Goal: Transaction & Acquisition: Purchase product/service

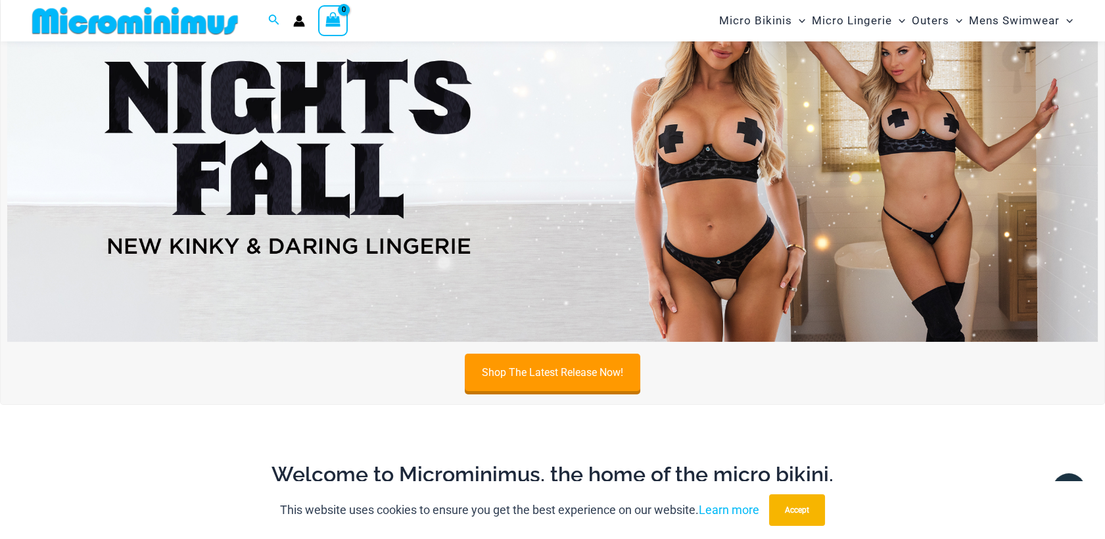
scroll to position [57, 0]
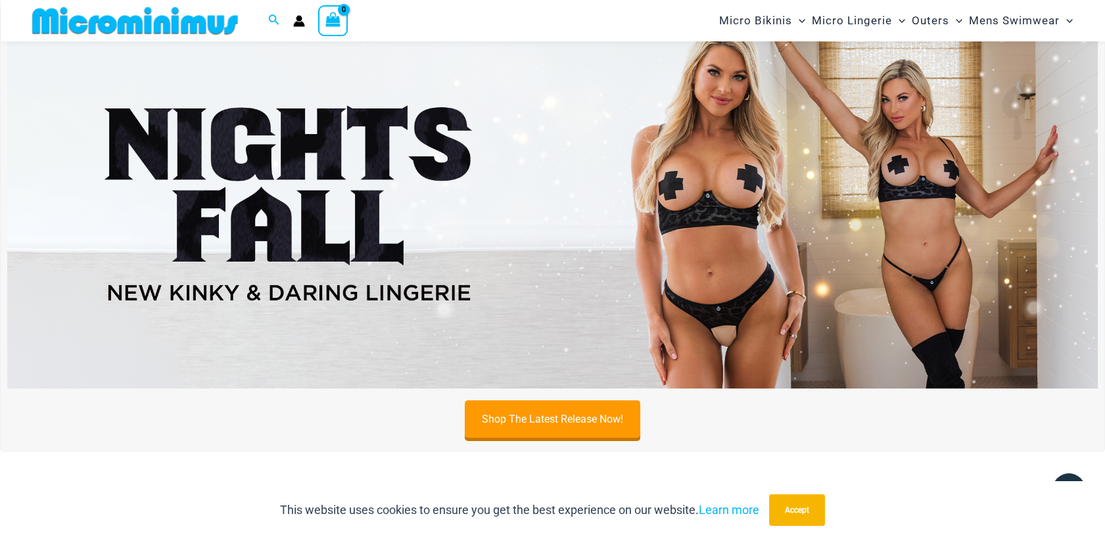
click at [875, 108] on img at bounding box center [552, 203] width 1090 height 371
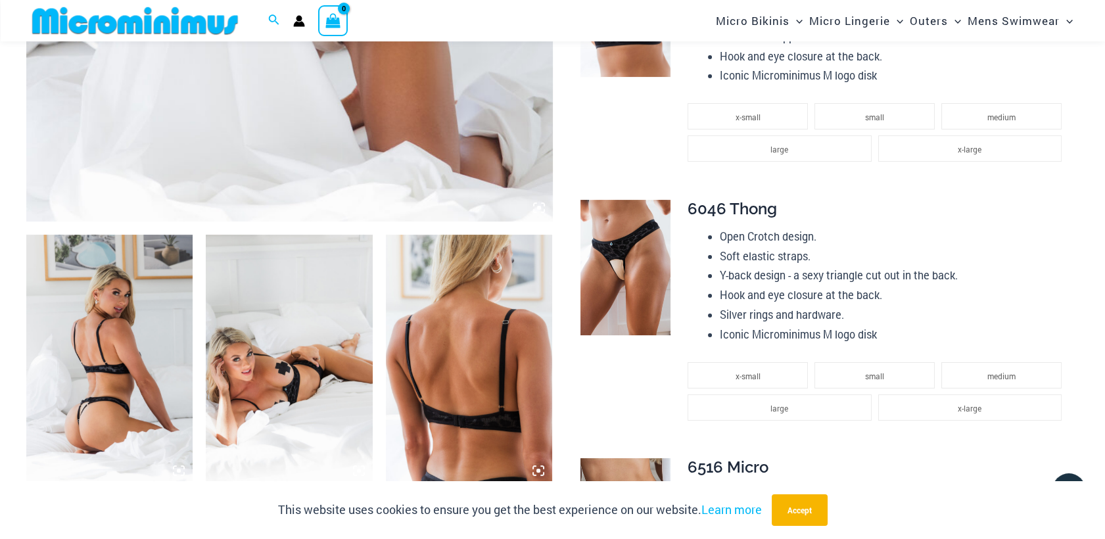
scroll to position [701, 0]
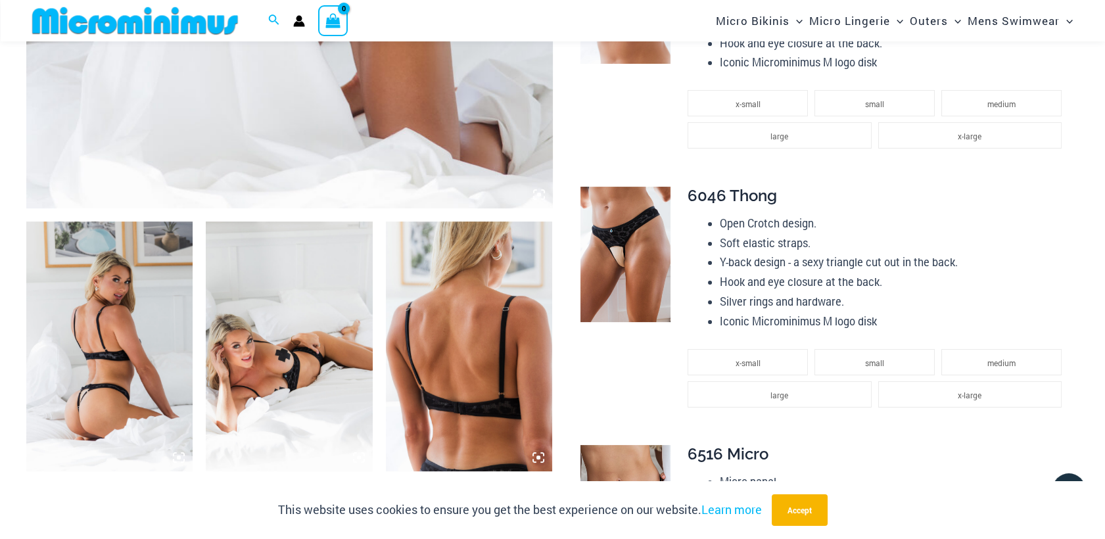
click at [323, 350] on img at bounding box center [289, 346] width 166 height 250
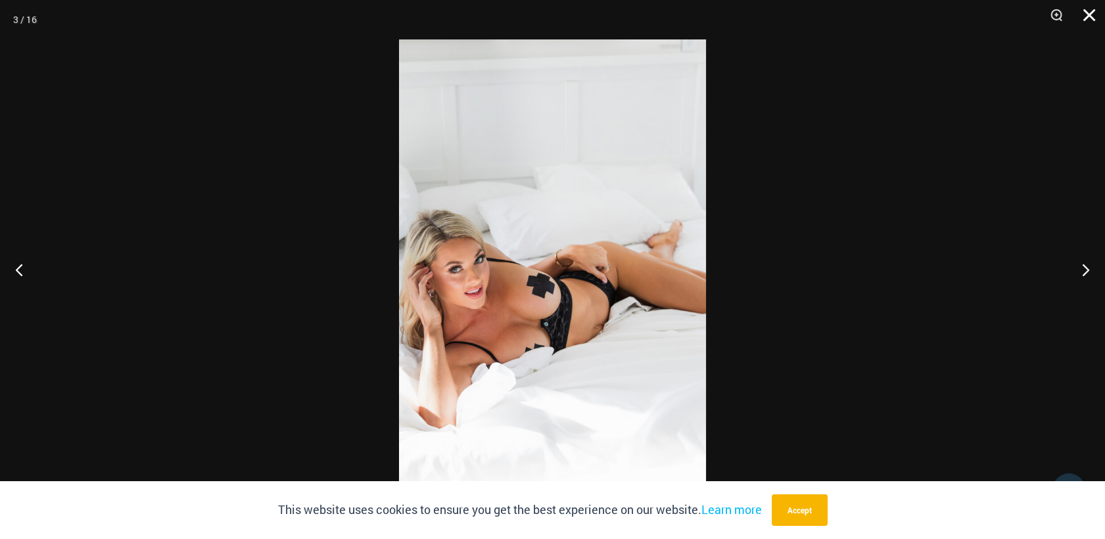
click at [1086, 17] on button "Close" at bounding box center [1084, 19] width 33 height 39
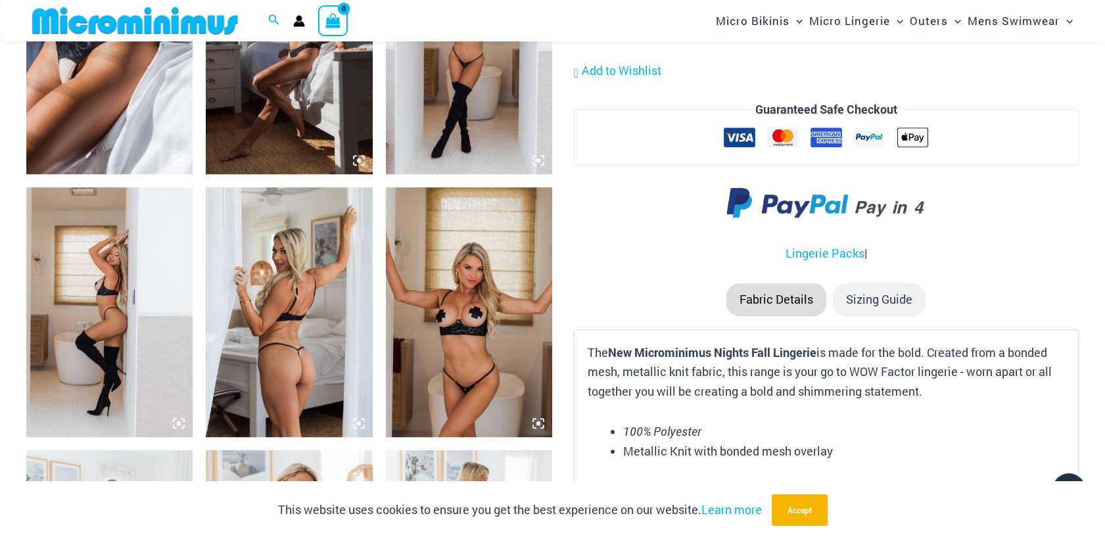
scroll to position [1530, 0]
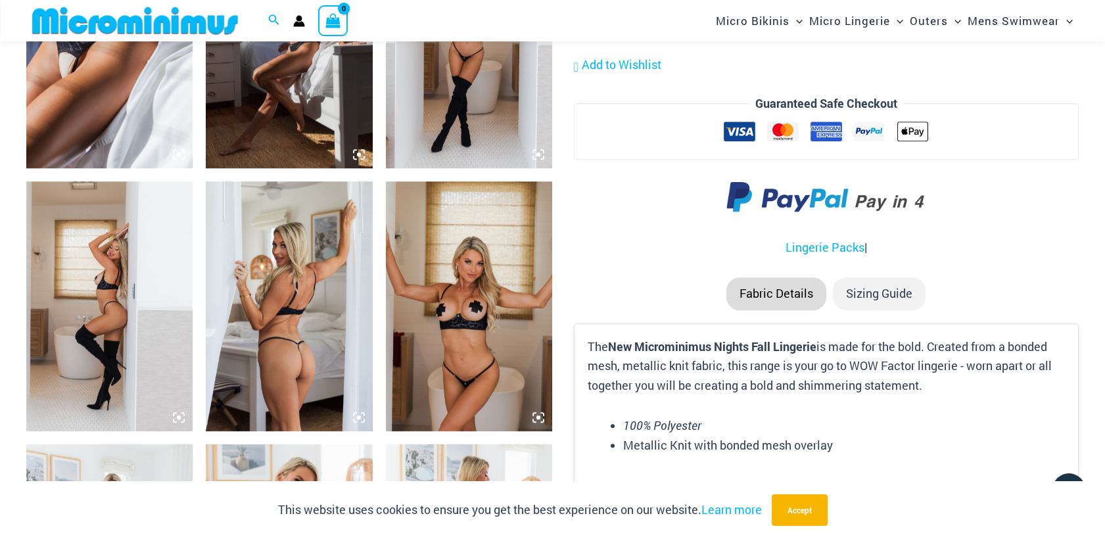
click at [99, 275] on img at bounding box center [109, 306] width 166 height 250
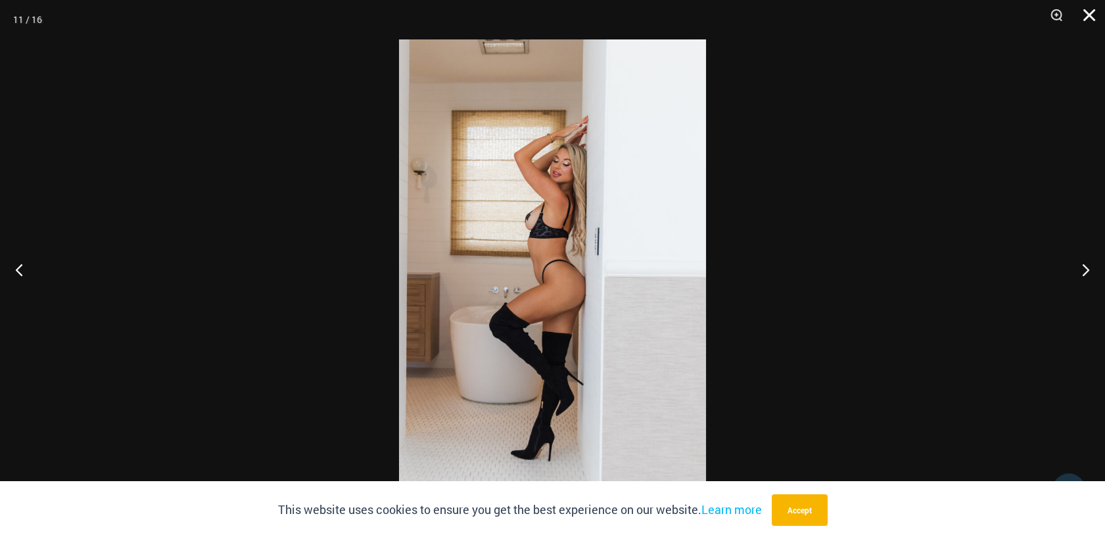
click at [1086, 14] on button "Close" at bounding box center [1084, 19] width 33 height 39
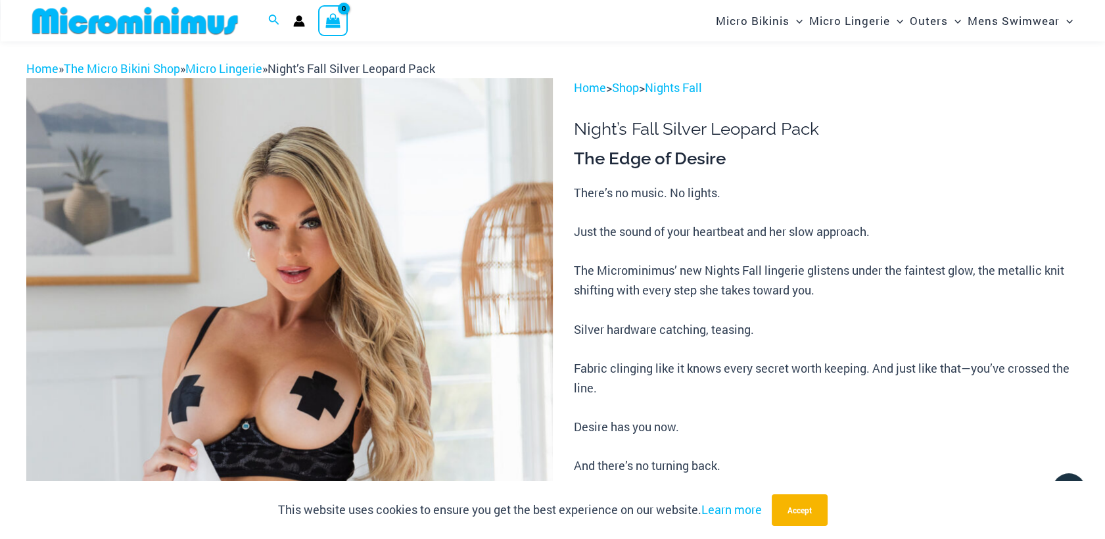
scroll to position [0, 0]
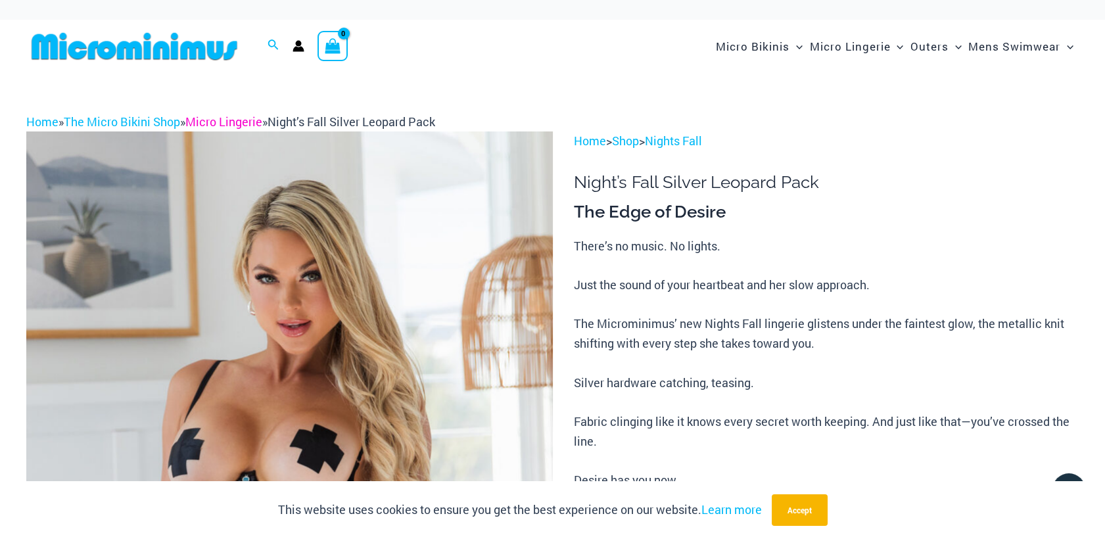
click at [220, 124] on link "Micro Lingerie" at bounding box center [223, 122] width 77 height 16
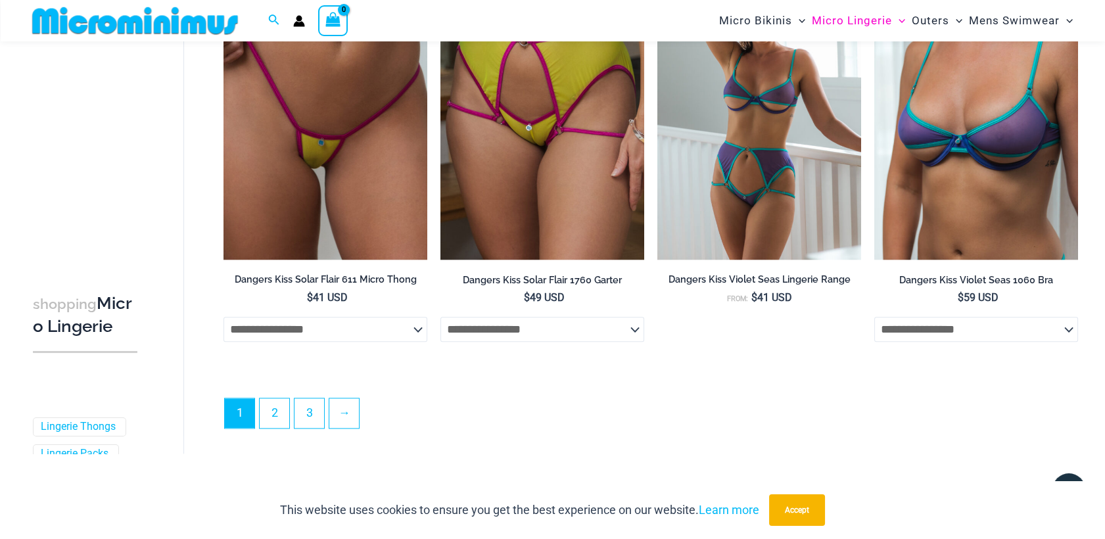
scroll to position [3297, 0]
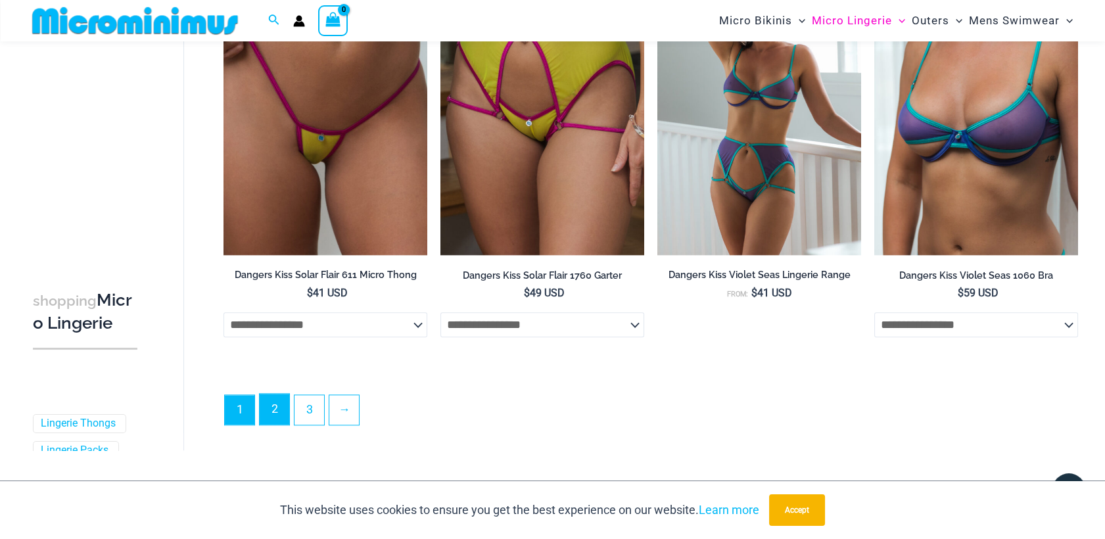
click at [273, 413] on link "2" at bounding box center [275, 409] width 30 height 31
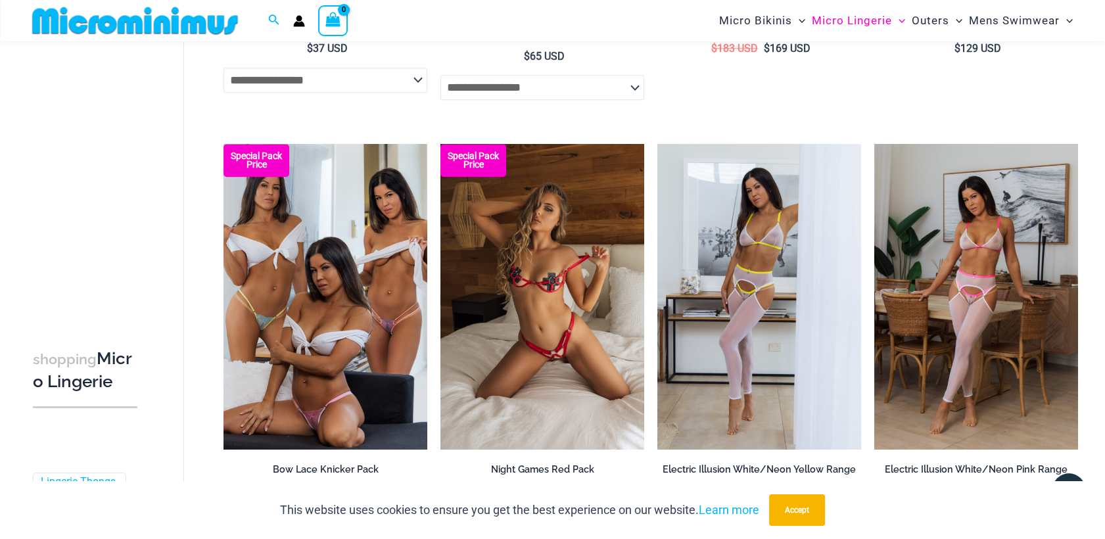
scroll to position [3048, 0]
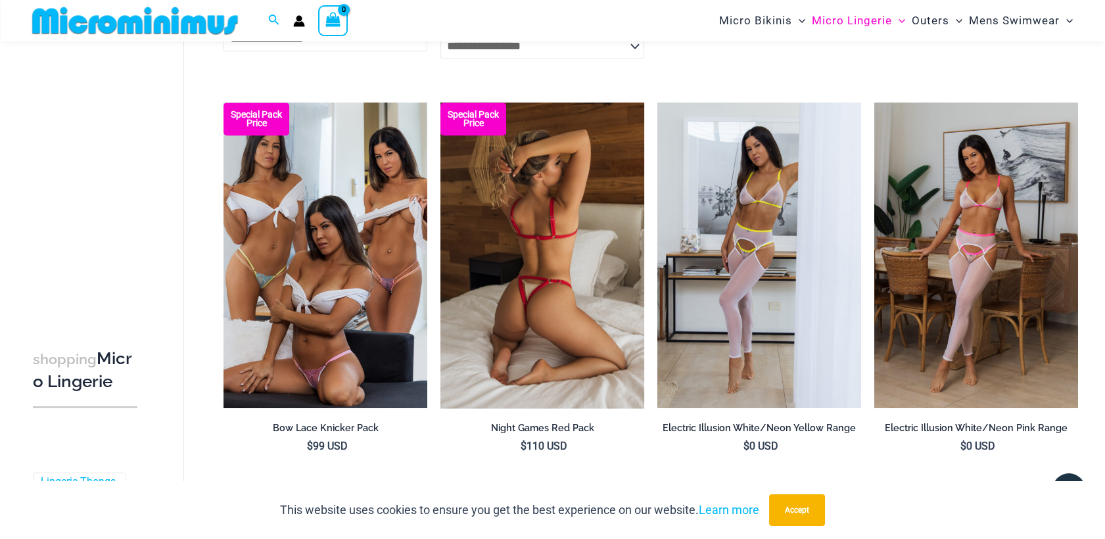
click at [509, 256] on img at bounding box center [542, 256] width 204 height 306
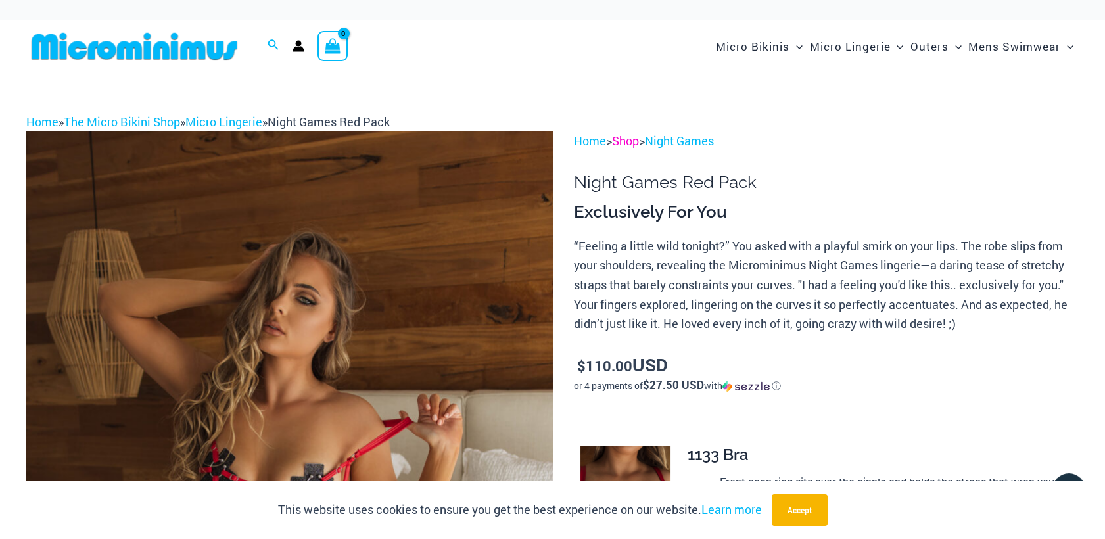
click at [638, 138] on link "Shop" at bounding box center [625, 141] width 27 height 16
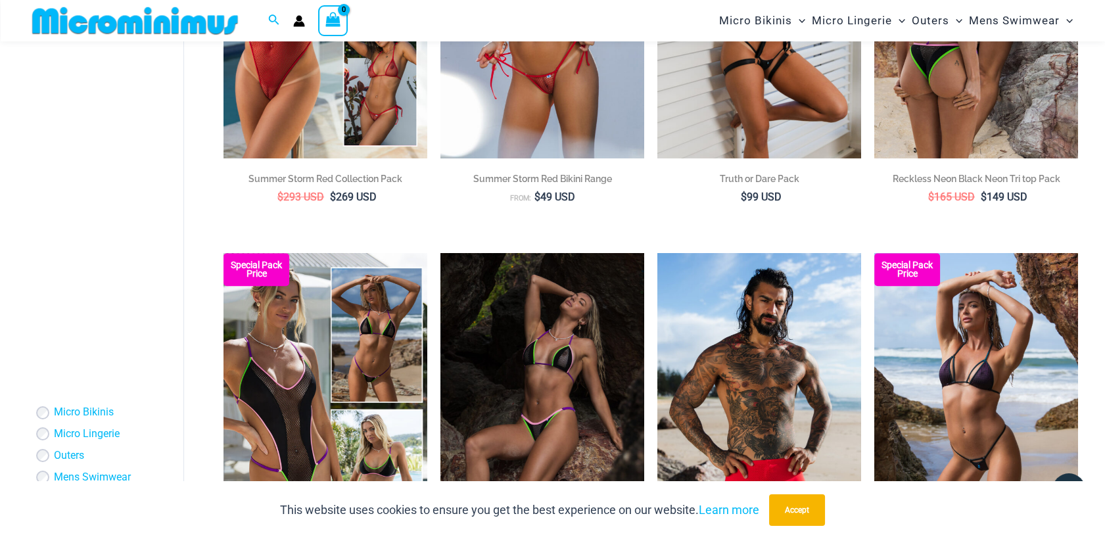
scroll to position [2816, 0]
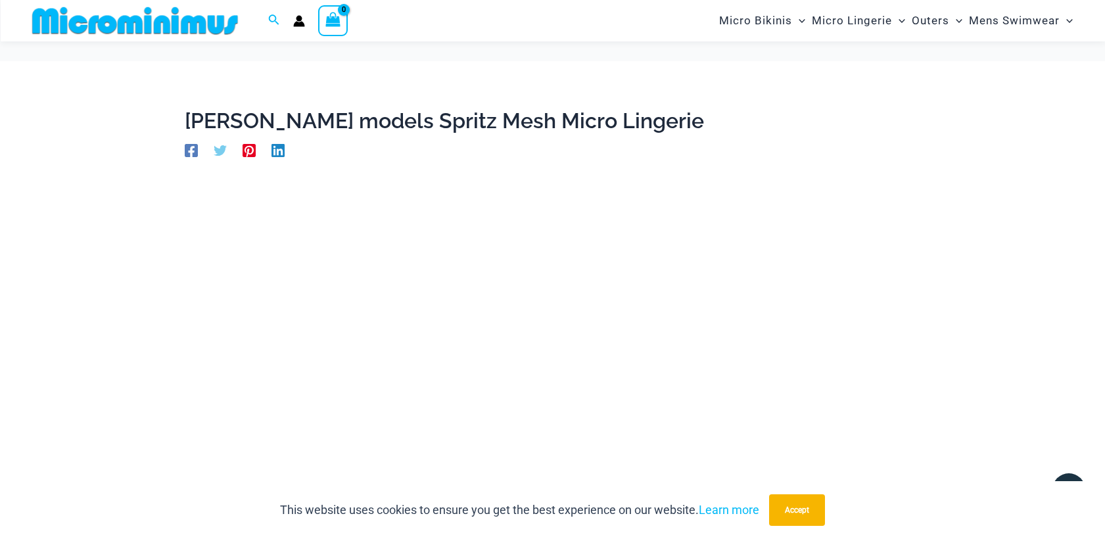
scroll to position [146, 0]
